Goal: Information Seeking & Learning: Learn about a topic

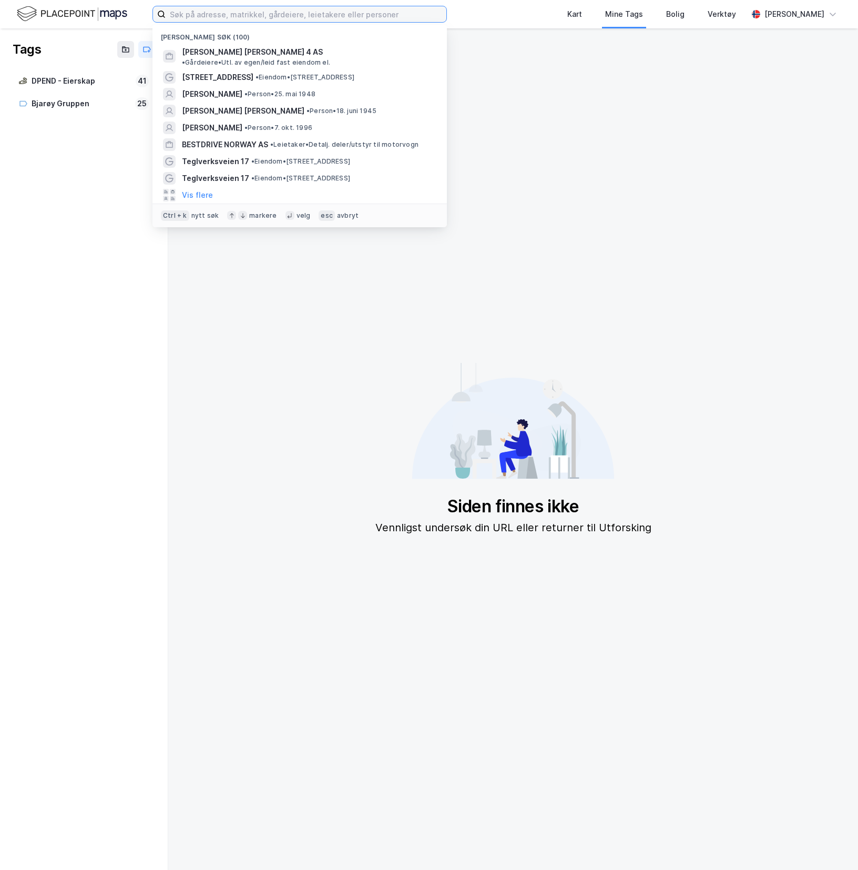
click at [272, 9] on input at bounding box center [306, 14] width 281 height 16
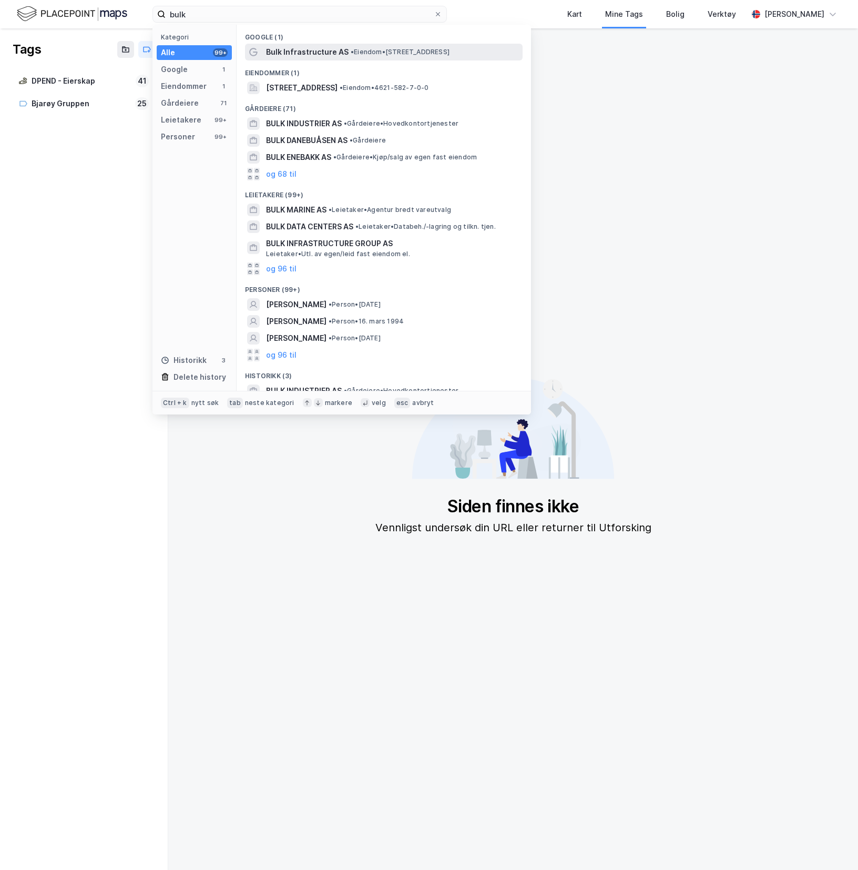
click at [296, 49] on span "Bulk Infrastructure AS" at bounding box center [307, 52] width 83 height 13
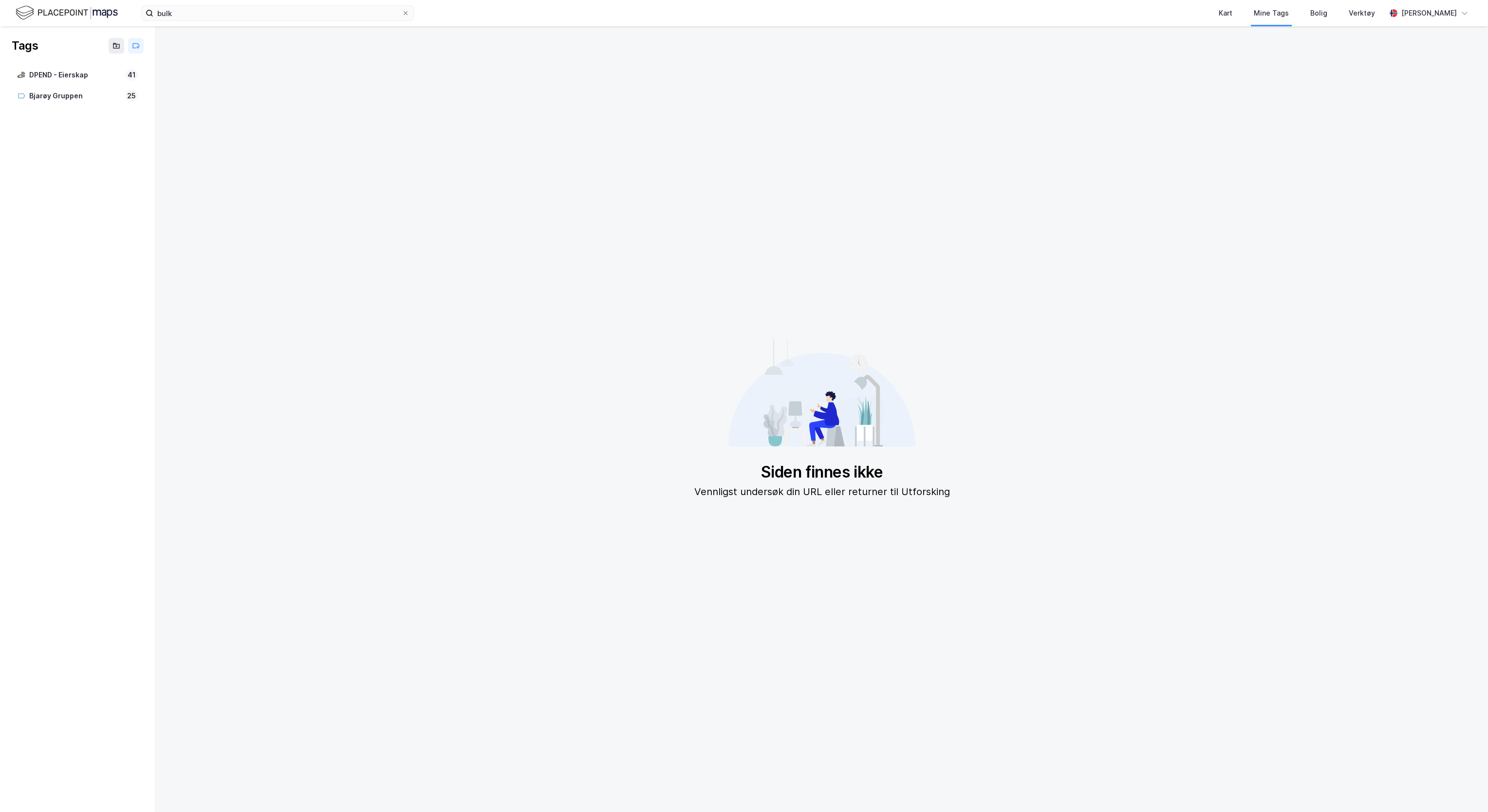
click at [94, 17] on img at bounding box center [67, 13] width 102 height 17
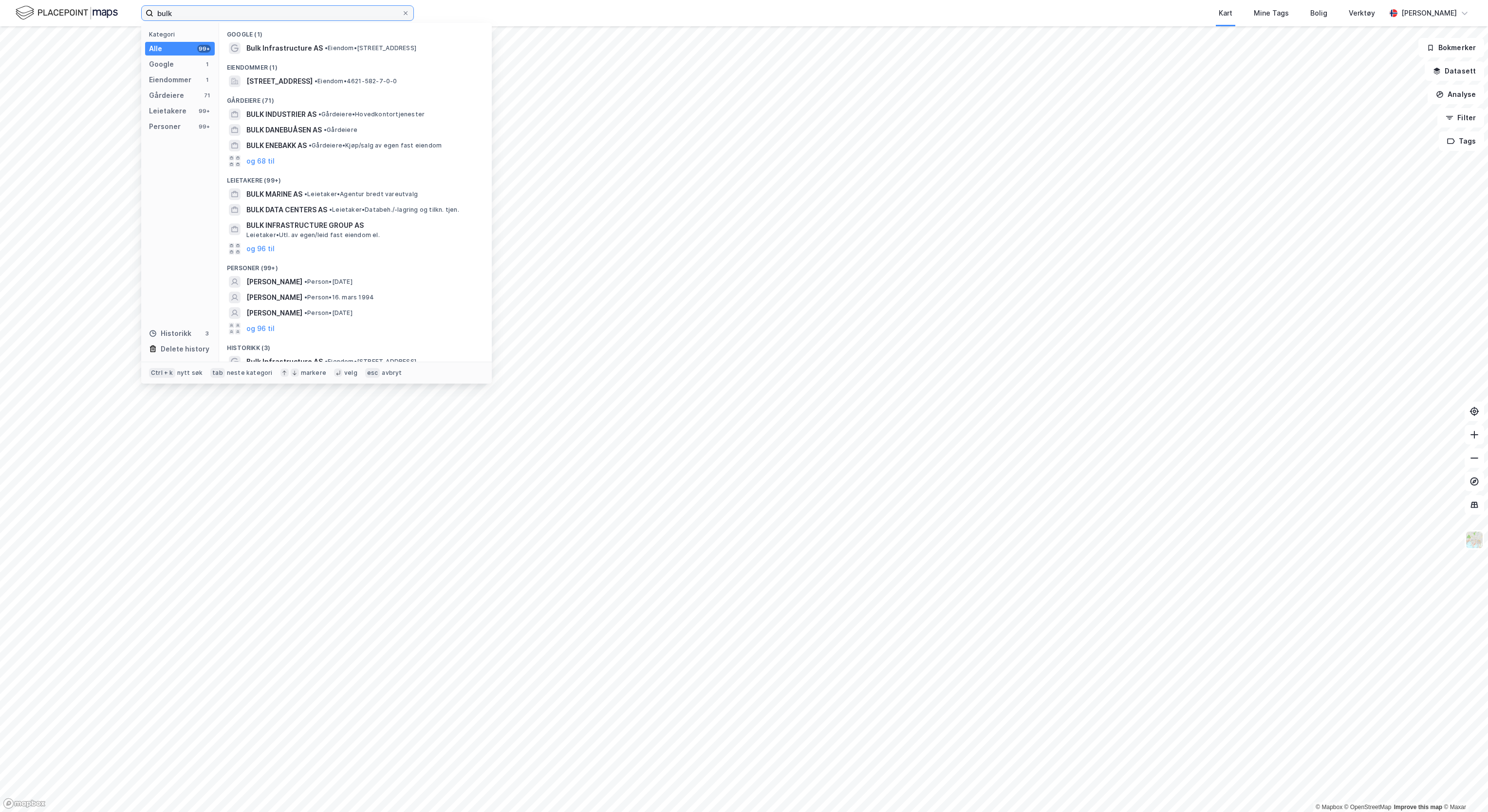
click at [227, 17] on input "bulk" at bounding box center [278, 13] width 248 height 15
click at [314, 50] on span "Bulk Infrastructure AS" at bounding box center [284, 48] width 77 height 12
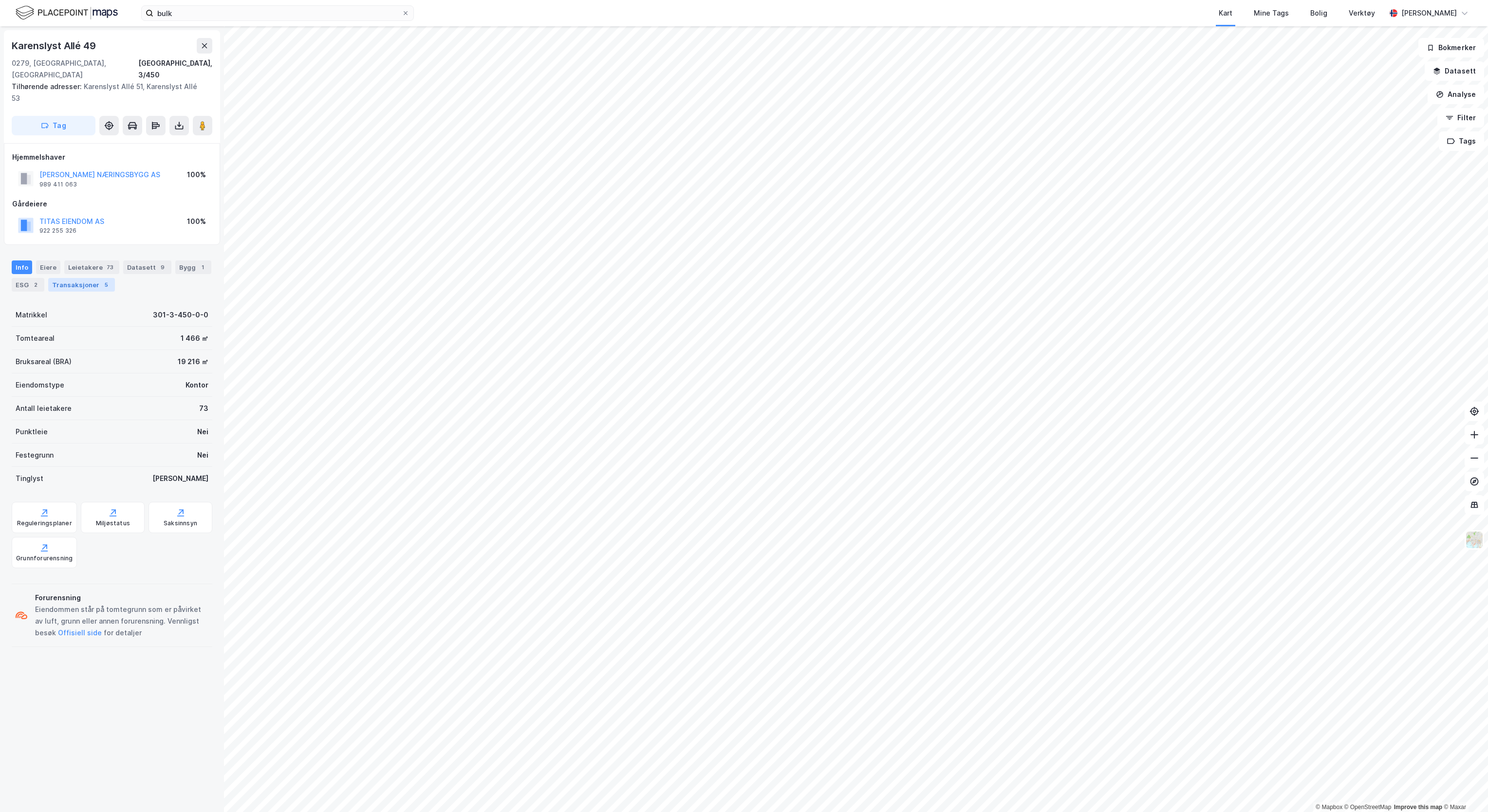
click at [115, 278] on div "Transaksjoner 5" at bounding box center [81, 284] width 67 height 14
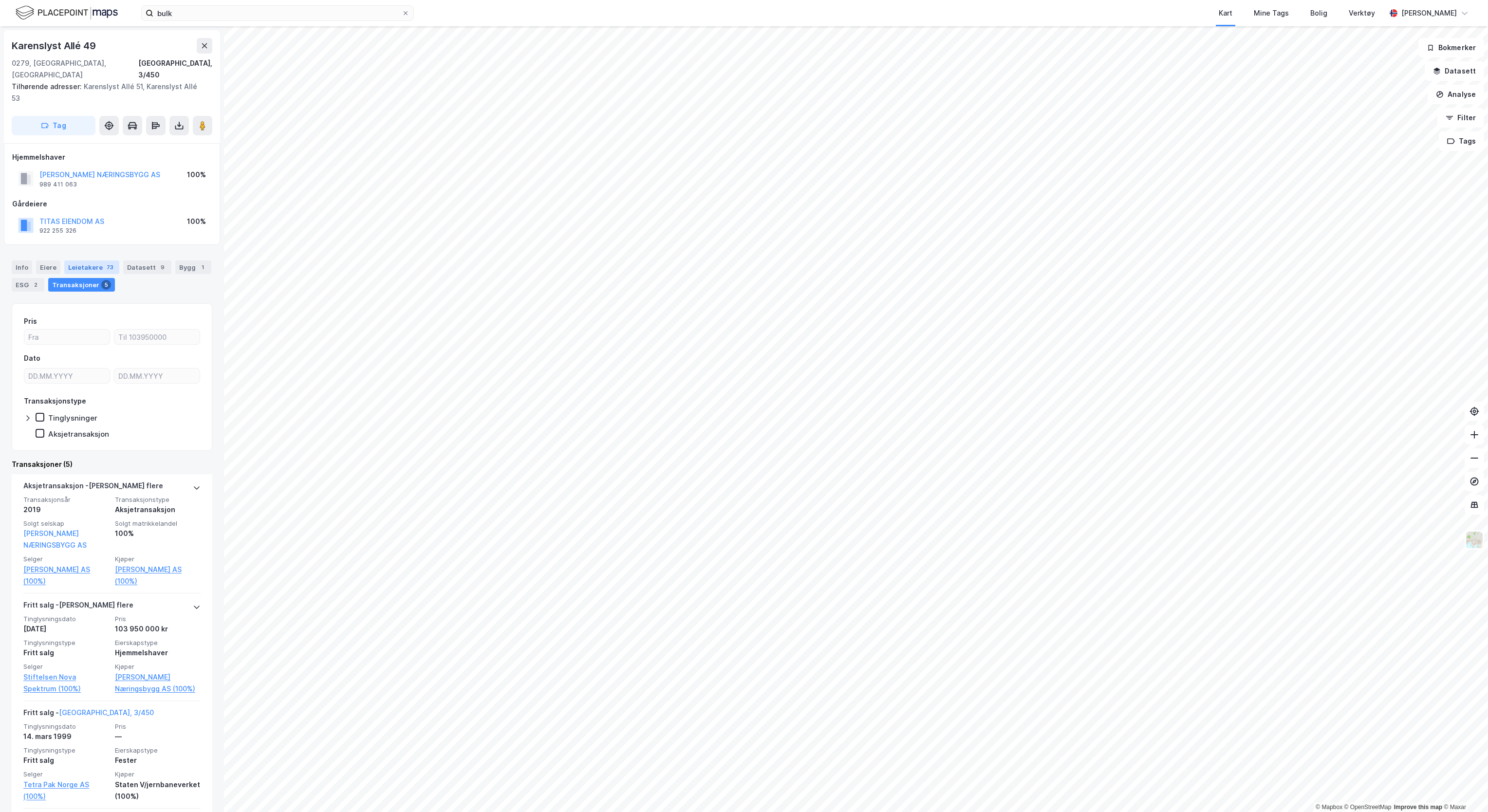
click at [94, 260] on div "Leietakere 73" at bounding box center [91, 267] width 55 height 14
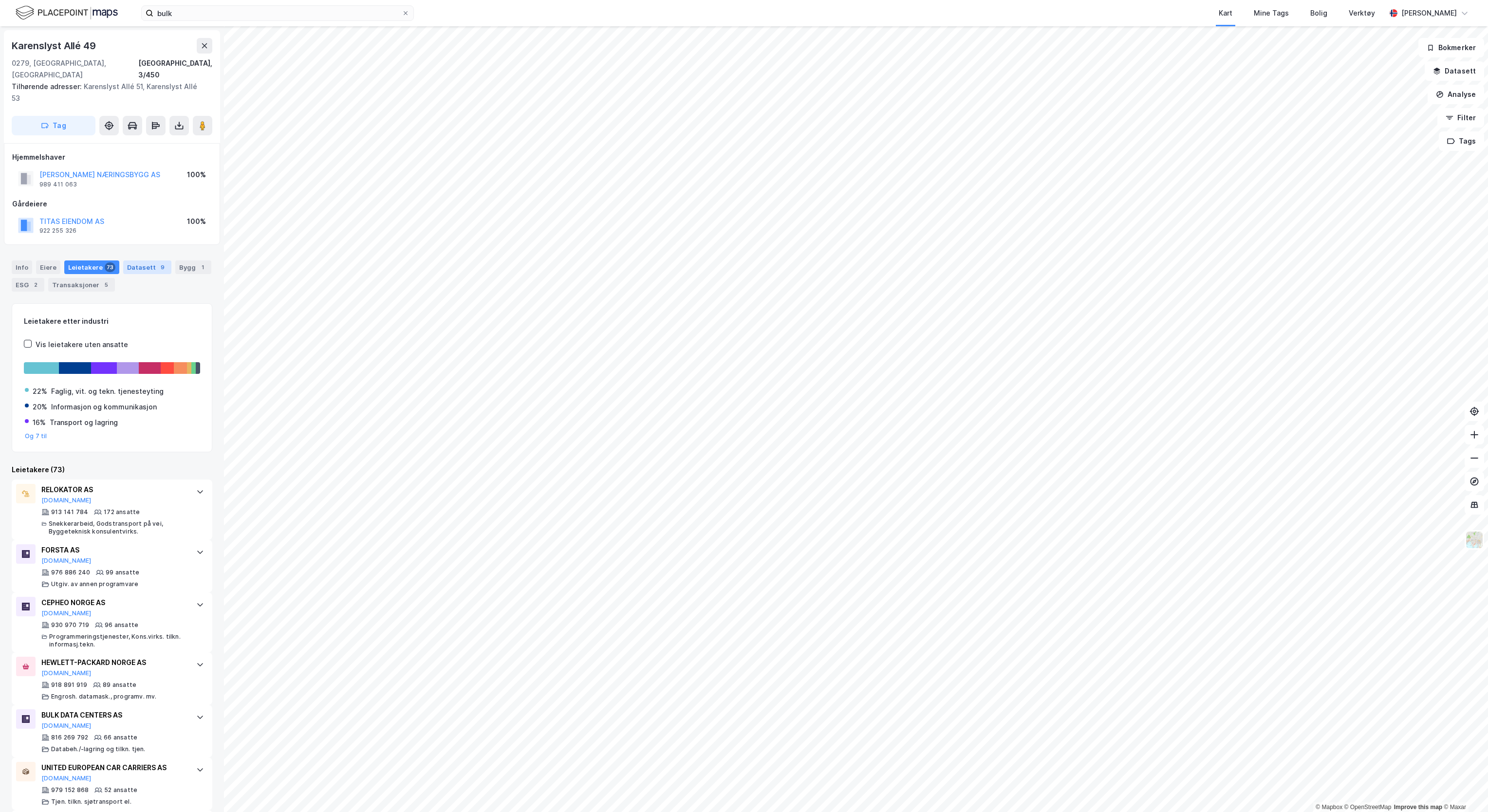
click at [157, 262] on div "9" at bounding box center [162, 267] width 10 height 10
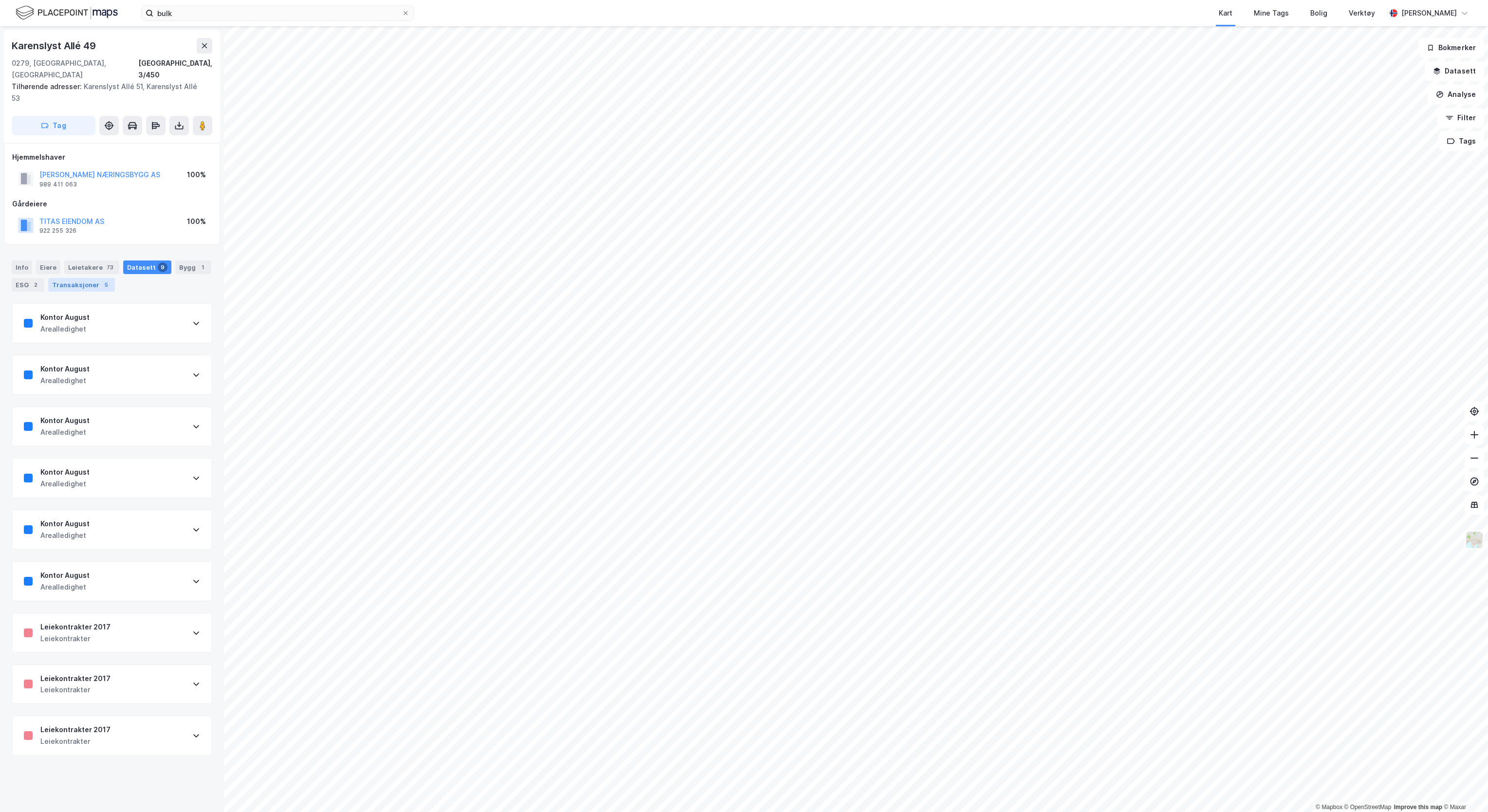
click at [110, 278] on div "Transaksjoner 5" at bounding box center [81, 284] width 67 height 14
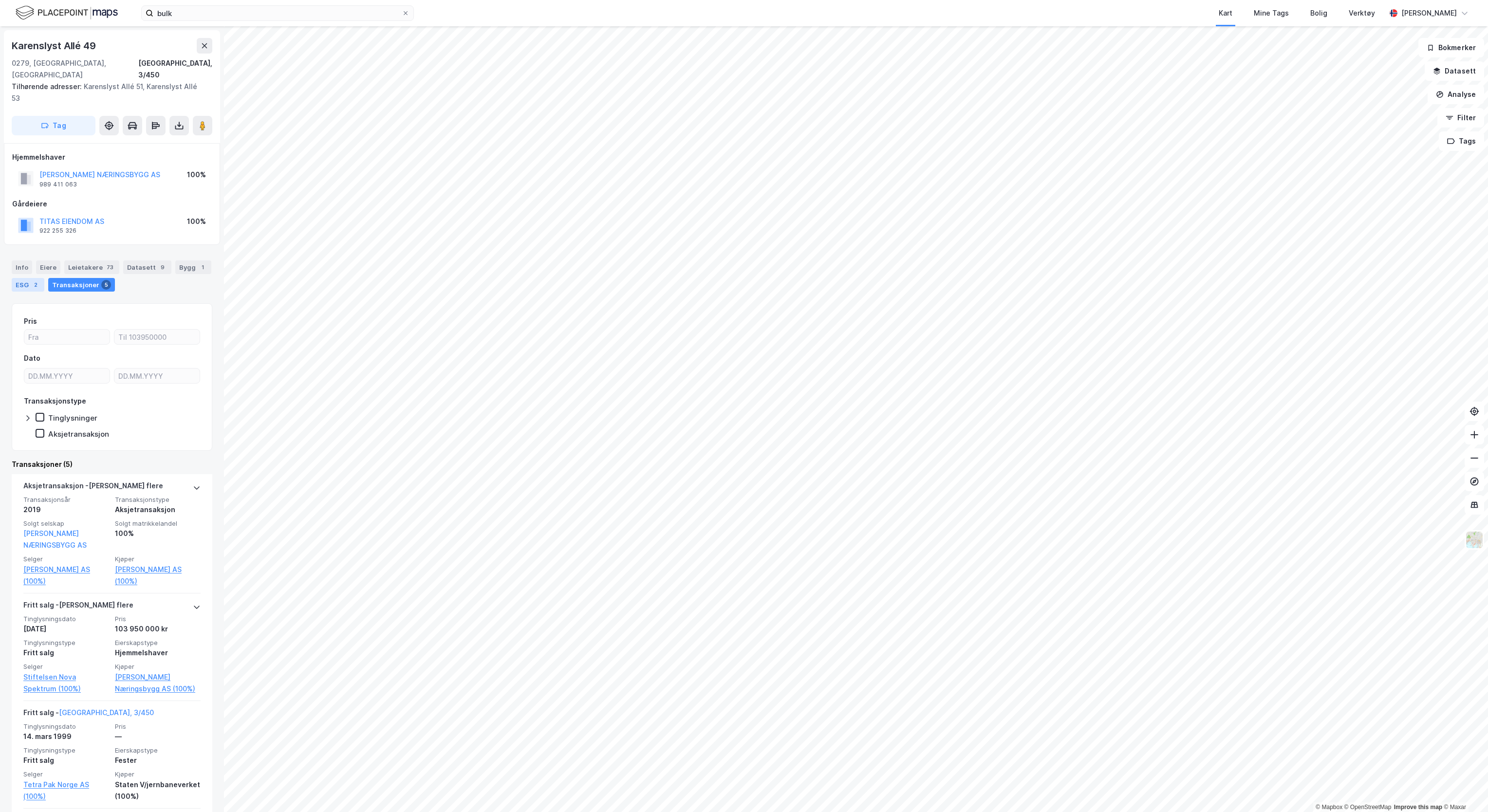
click at [44, 278] on div "ESG 2" at bounding box center [28, 284] width 32 height 14
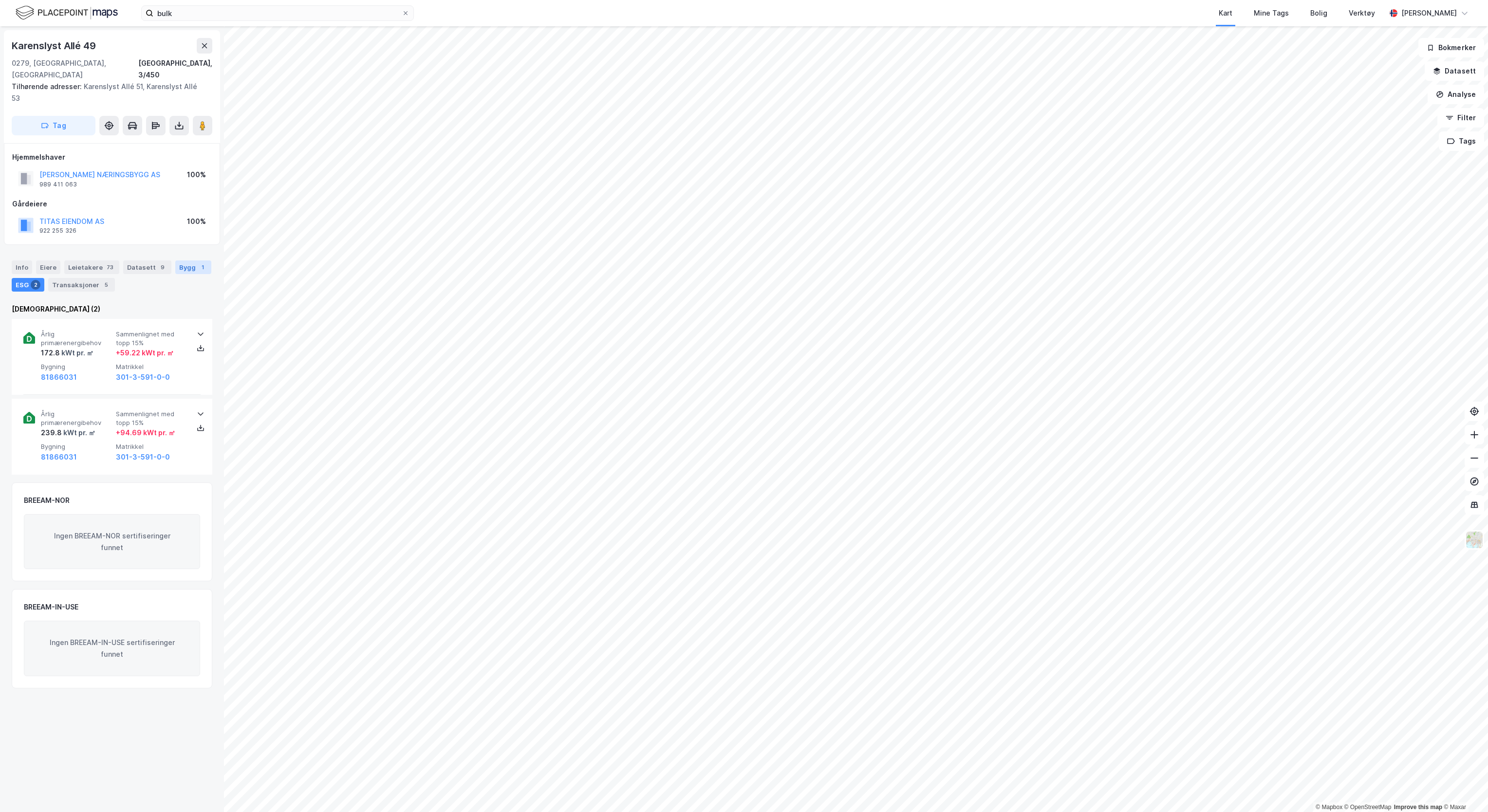
click at [198, 265] on div "1" at bounding box center [203, 267] width 10 height 10
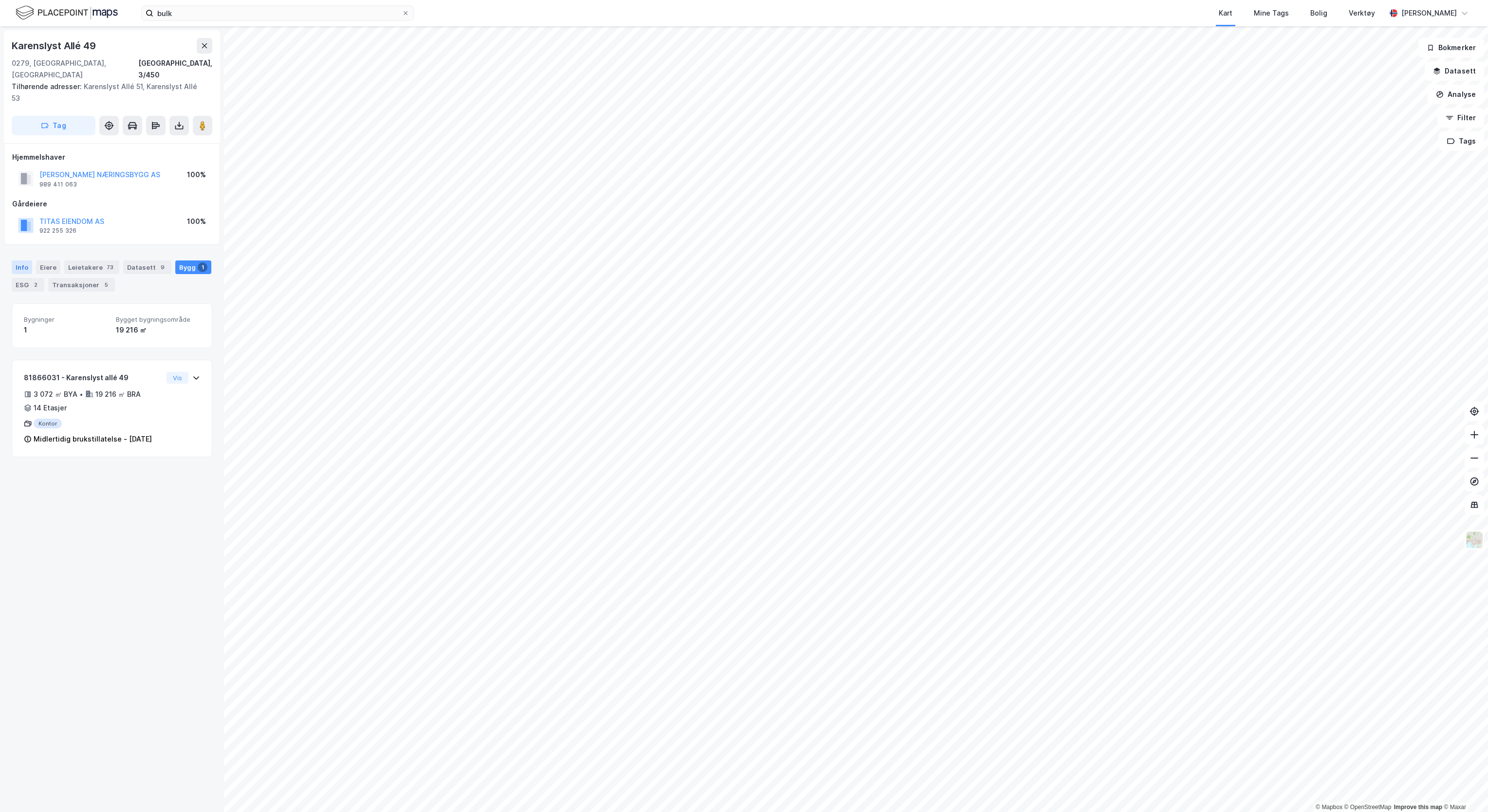
click at [28, 260] on div "Info" at bounding box center [22, 267] width 20 height 14
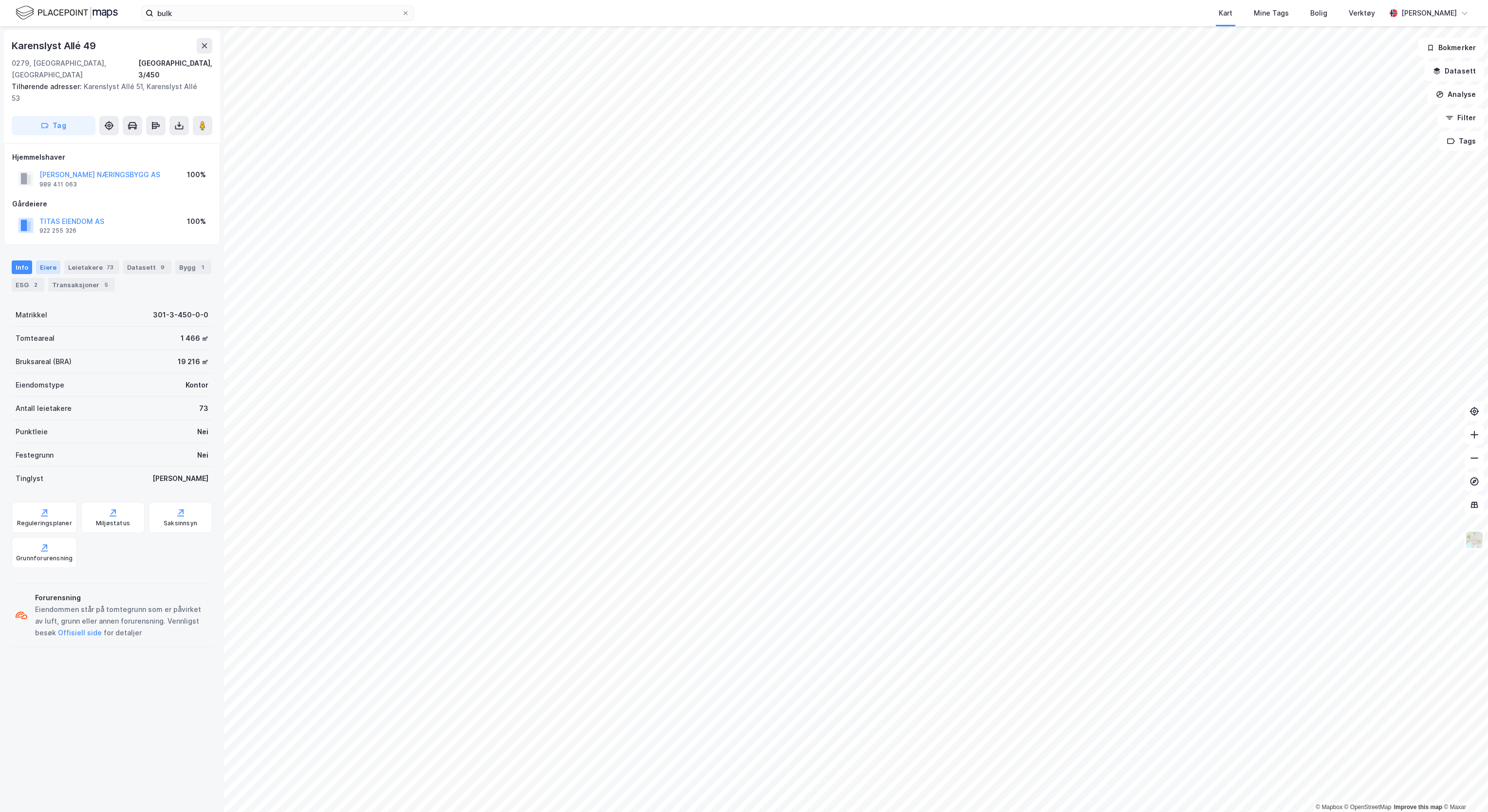
click at [48, 260] on div "Eiere" at bounding box center [48, 267] width 24 height 14
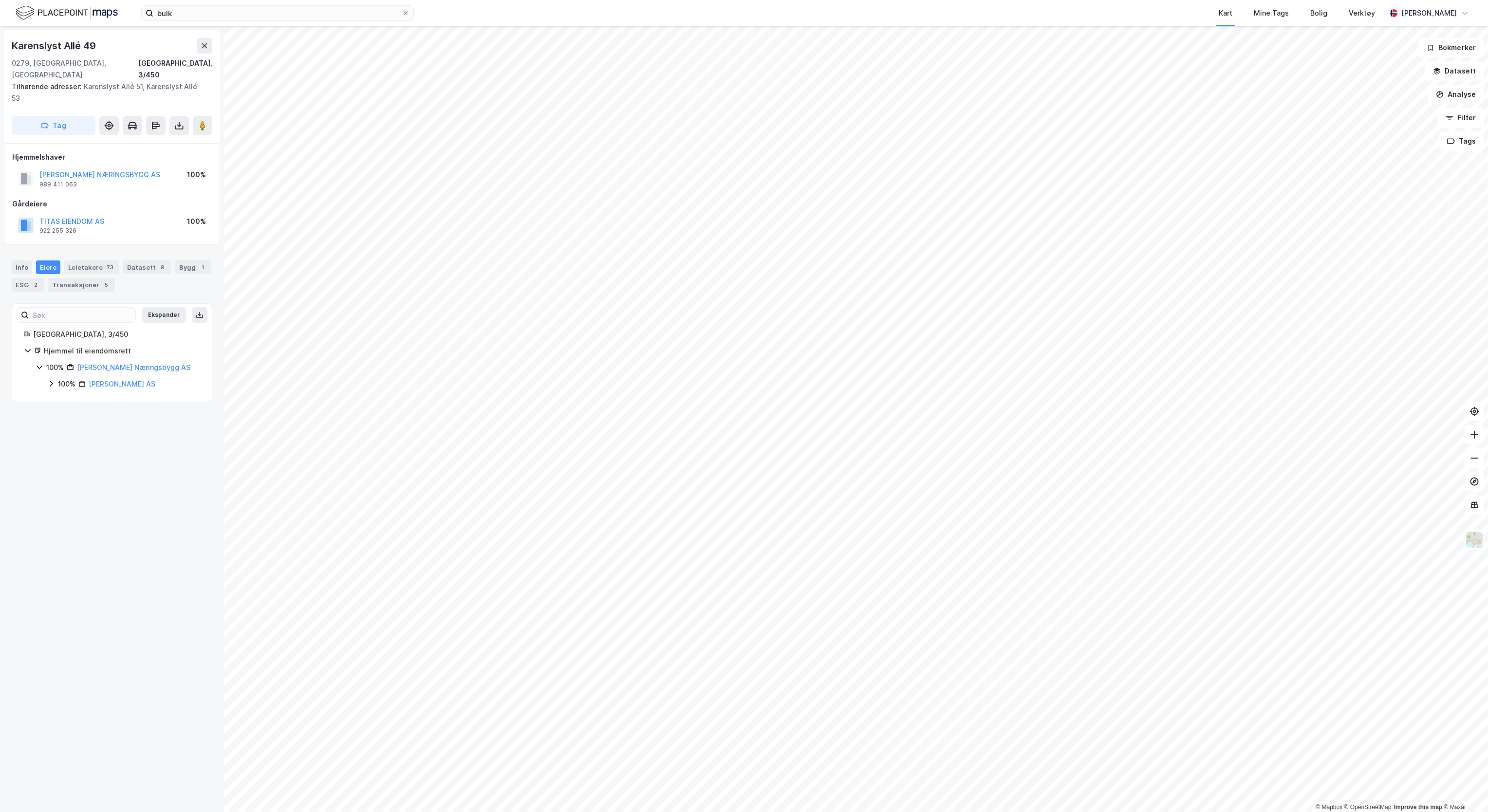
click at [41, 363] on icon at bounding box center [39, 367] width 7 height 7
click at [72, 260] on div "Leietakere 73" at bounding box center [91, 267] width 55 height 14
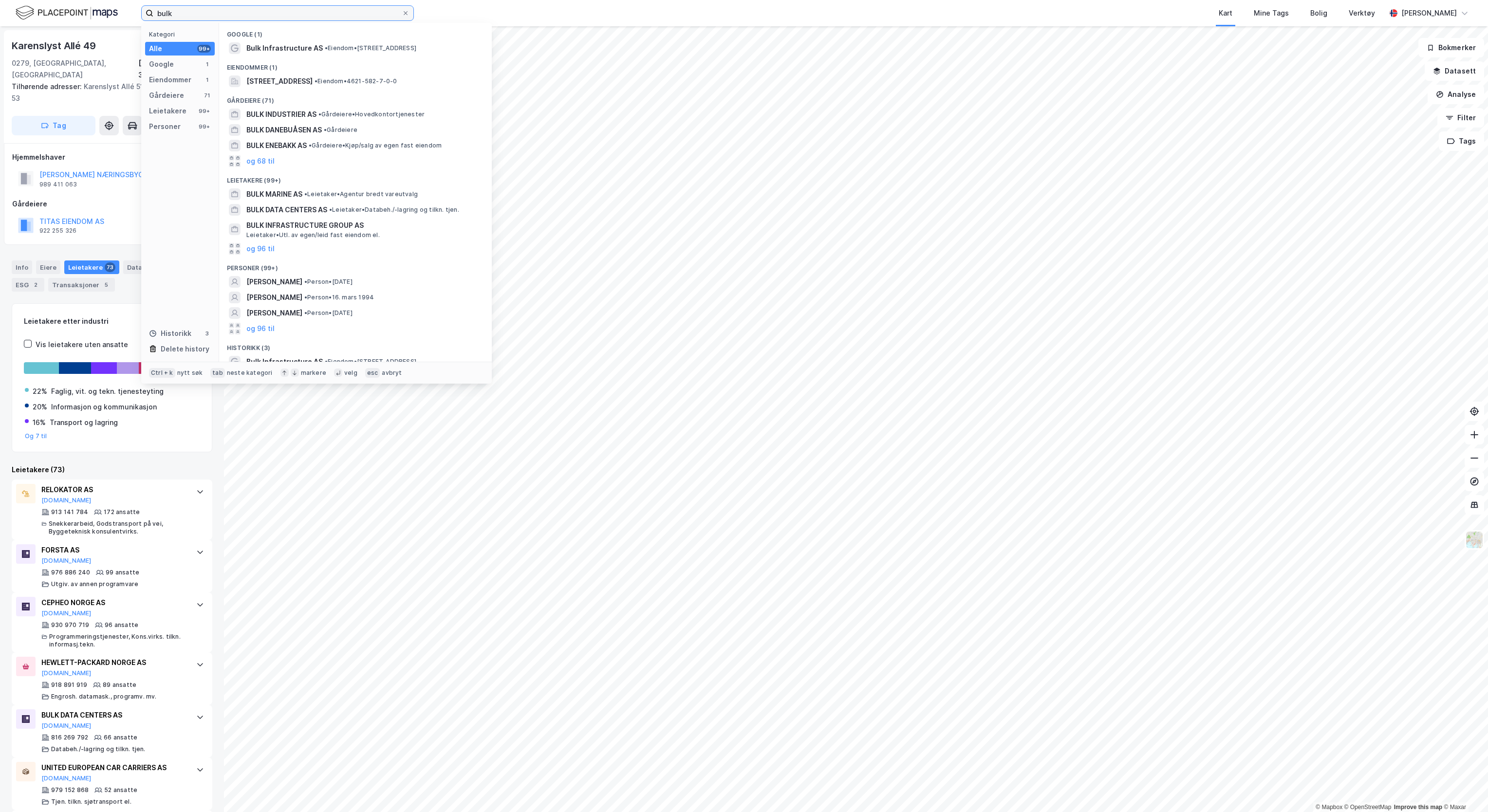
click at [227, 15] on input "bulk" at bounding box center [278, 13] width 248 height 15
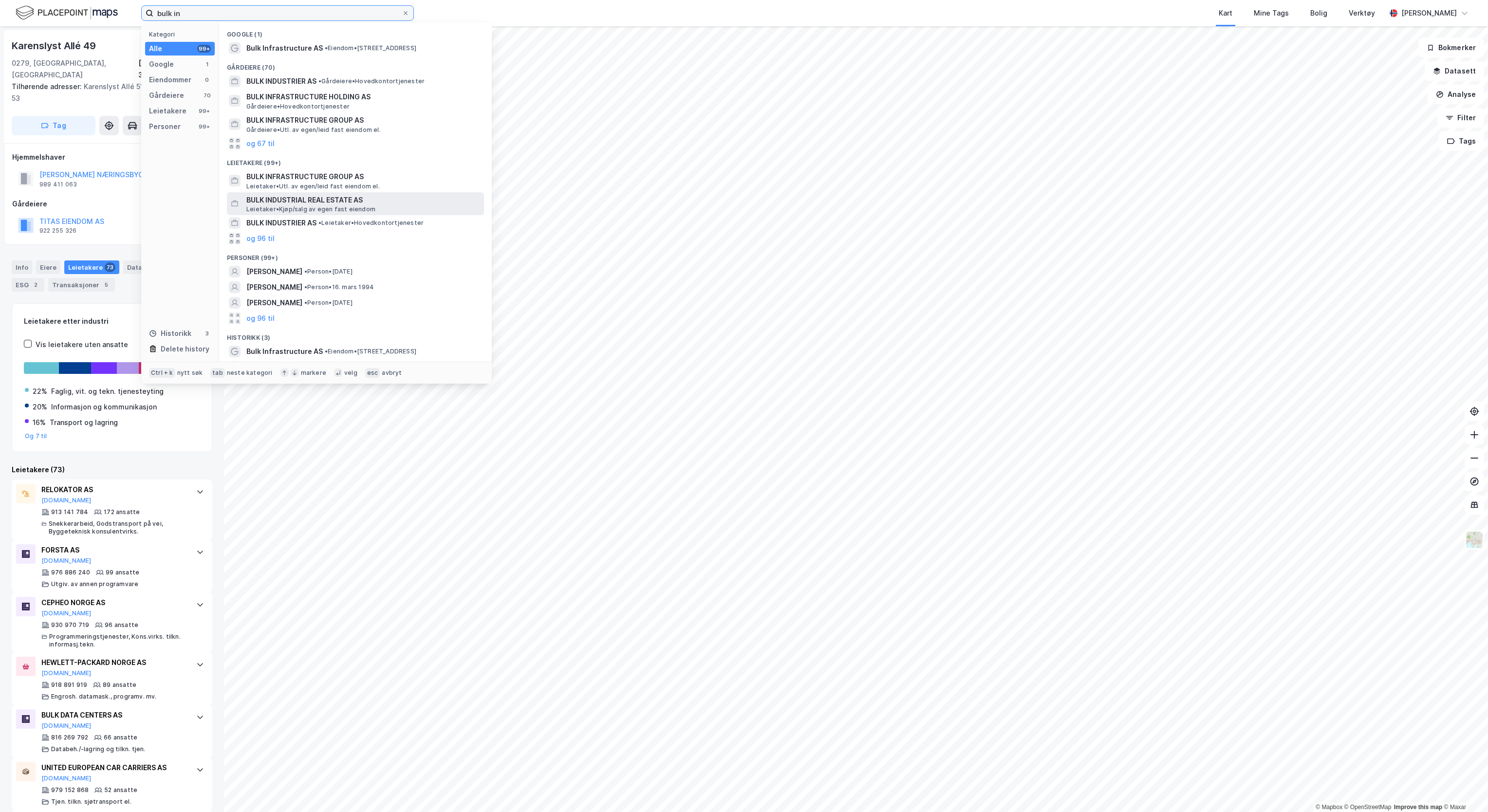
type input "bulk in"
click at [340, 201] on span "BULK INDUSTRIAL REAL ESTATE AS" at bounding box center [363, 200] width 233 height 12
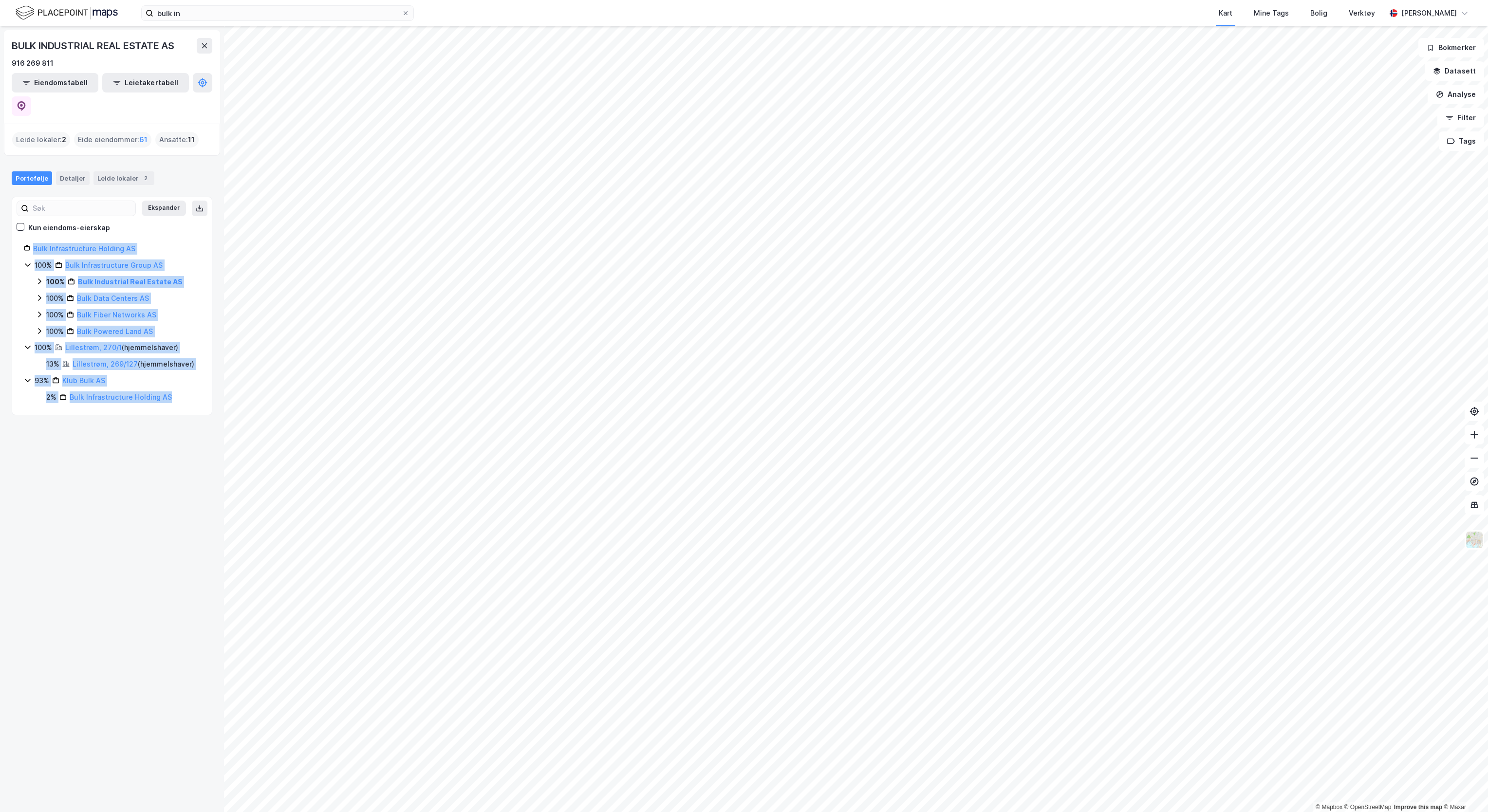
drag, startPoint x: 181, startPoint y: 431, endPoint x: 4, endPoint y: 213, distance: 280.8
click at [4, 213] on div "BULK INDUSTRIAL REAL ESTATE AS 916 269 811 Eiendomstabell Leietakertabell Leide…" at bounding box center [112, 418] width 224 height 786
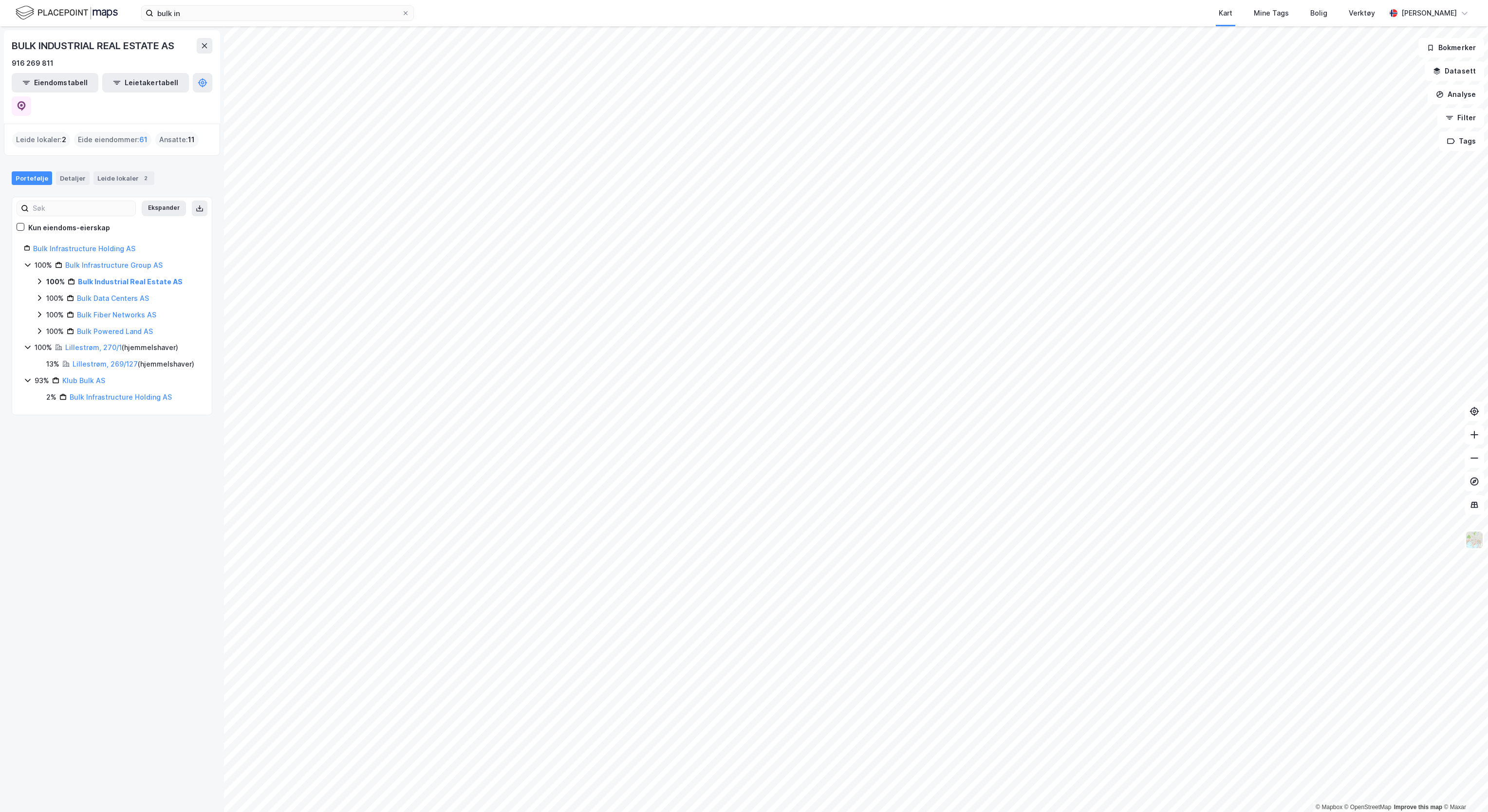
click at [109, 544] on div "BULK INDUSTRIAL REAL ESTATE AS 916 269 811 Eiendomstabell Leietakertabell Leide…" at bounding box center [112, 418] width 224 height 786
click at [135, 278] on link "Bulk Industrial Real Estate AS" at bounding box center [130, 281] width 105 height 8
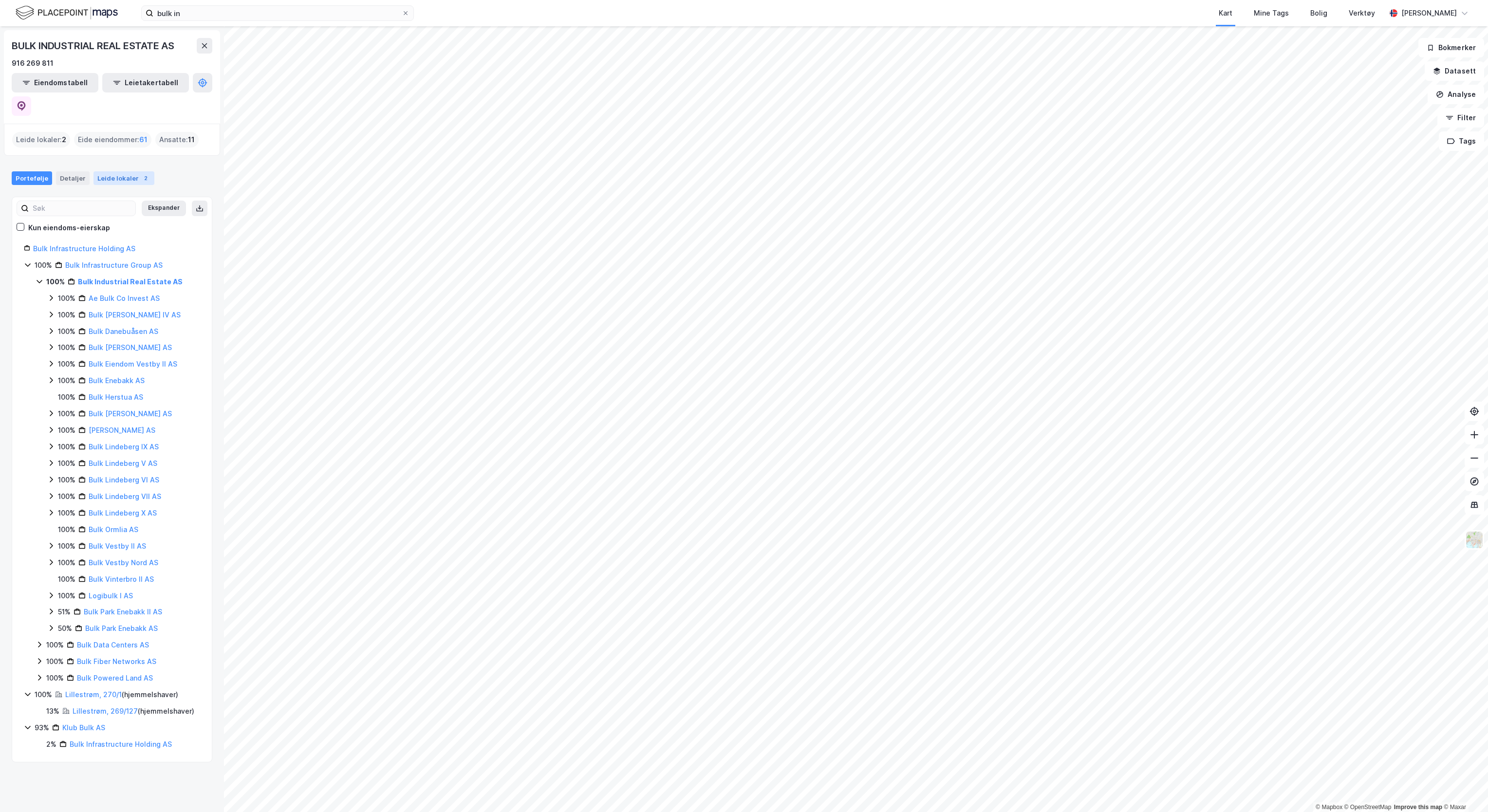
click at [110, 171] on div "Leide lokaler 2" at bounding box center [124, 178] width 61 height 14
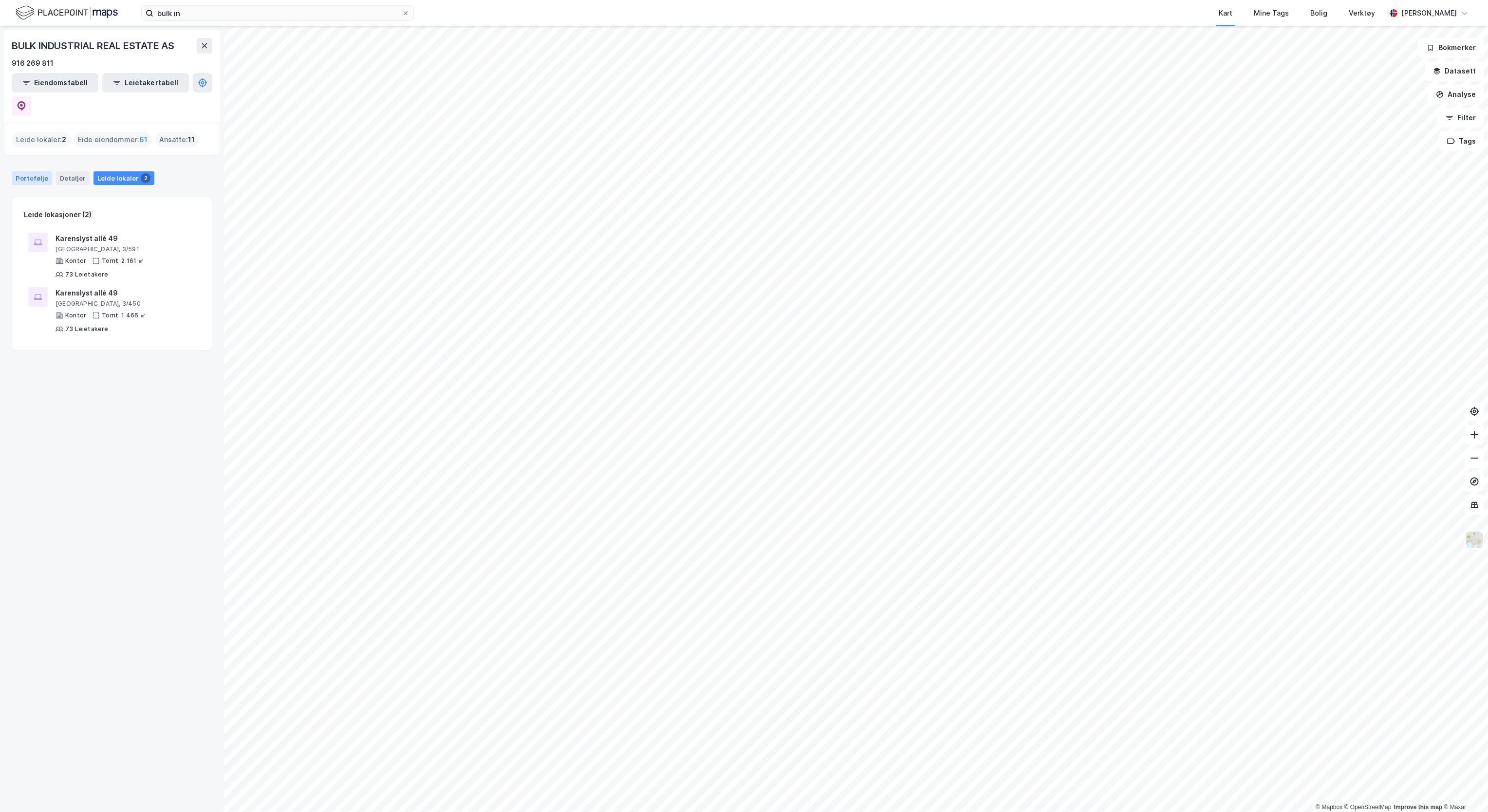
click at [29, 171] on div "Portefølje" at bounding box center [32, 178] width 41 height 14
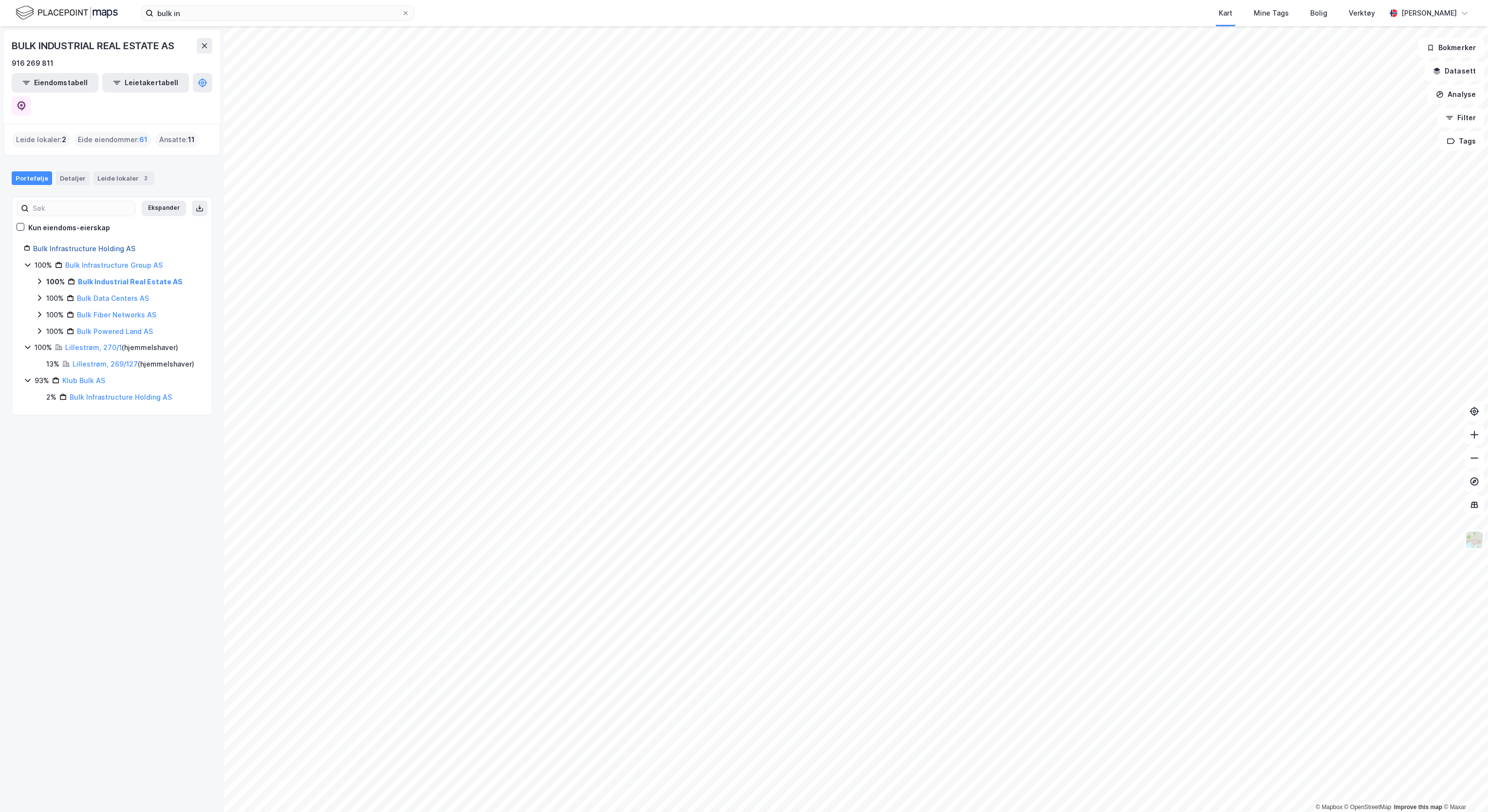
click at [80, 244] on link "Bulk Infrastructure Holding AS" at bounding box center [84, 248] width 102 height 8
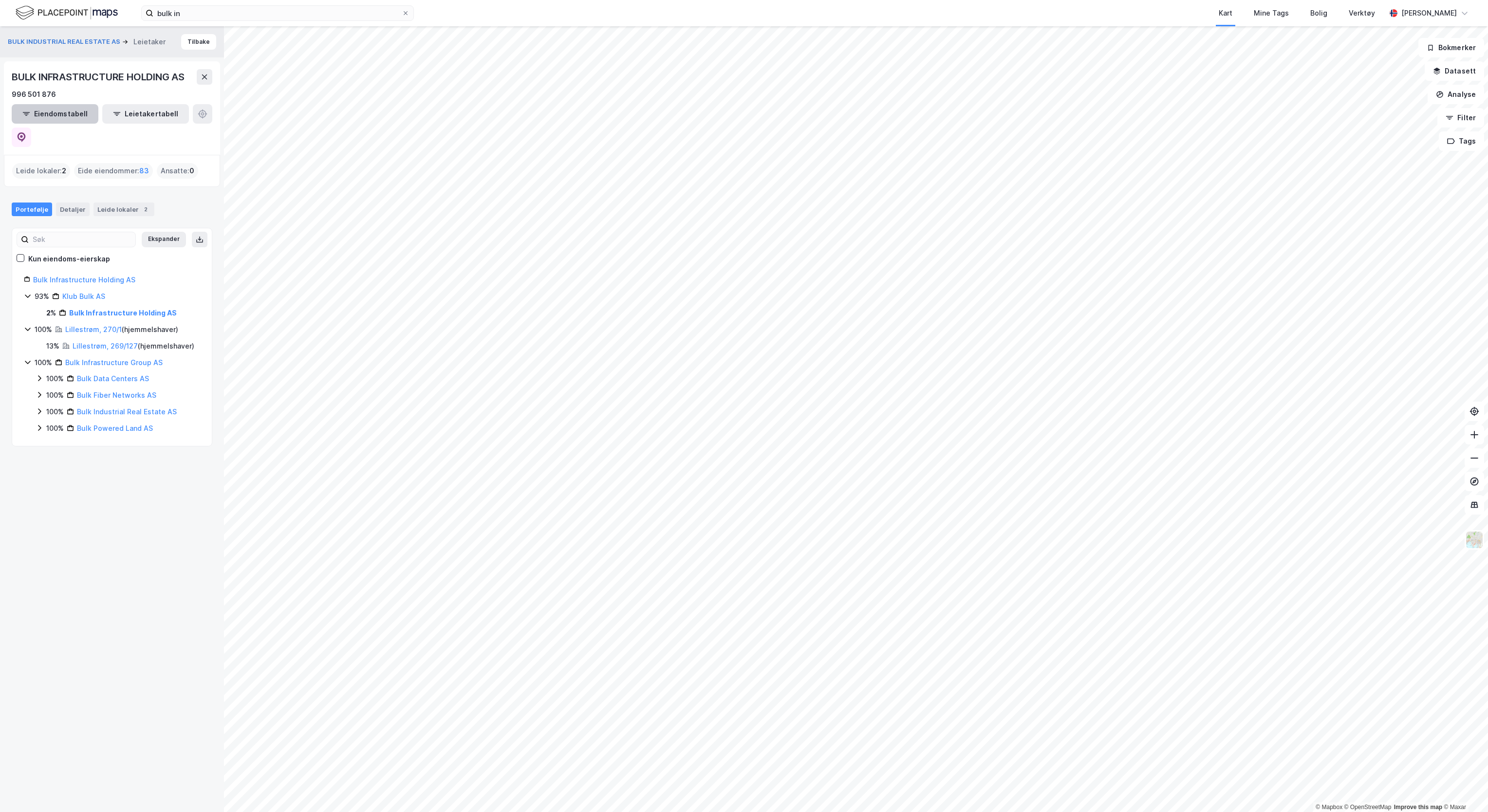
click at [65, 123] on button "Eiendomstabell" at bounding box center [56, 114] width 87 height 19
